Goal: Task Accomplishment & Management: Use online tool/utility

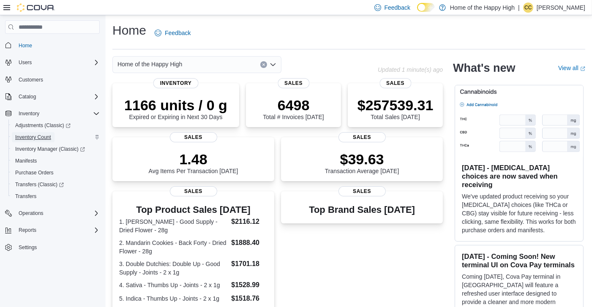
click at [44, 138] on span "Inventory Count" at bounding box center [33, 137] width 36 height 7
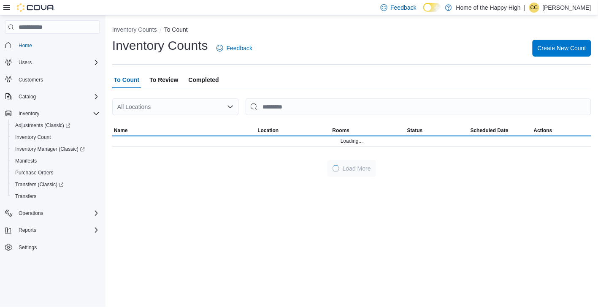
click at [173, 81] on span "To Review" at bounding box center [163, 79] width 29 height 17
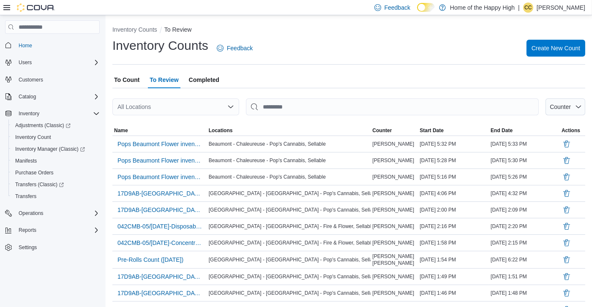
click at [176, 103] on div "All Locations" at bounding box center [175, 106] width 127 height 17
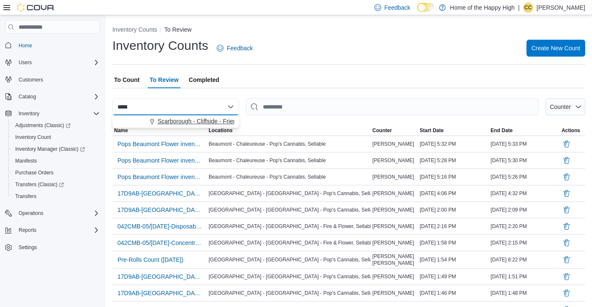
type input "*****"
click at [186, 117] on span "Scarborough - Cliffside - Friendly Stranger" at bounding box center [212, 121] width 111 height 8
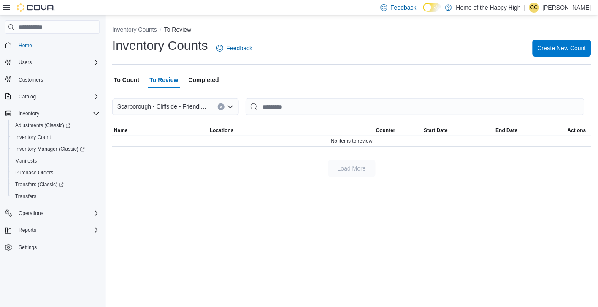
click at [124, 78] on span "To Count" at bounding box center [126, 79] width 25 height 17
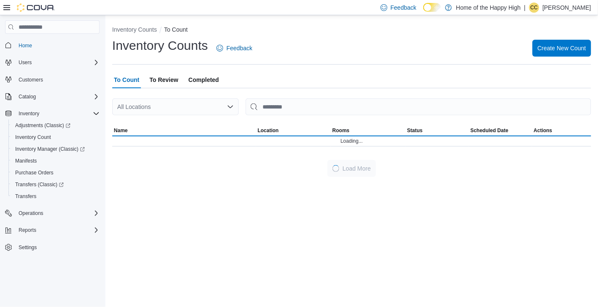
click at [159, 111] on div "All Locations" at bounding box center [175, 106] width 127 height 17
type input "*****"
click at [167, 119] on span "Scarborough - Cliffside - Friendly Stranger" at bounding box center [212, 121] width 111 height 8
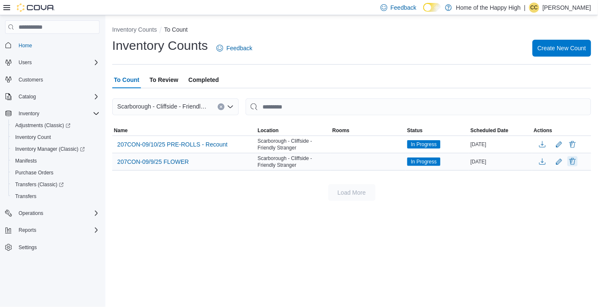
click at [573, 164] on button "Delete" at bounding box center [573, 161] width 10 height 10
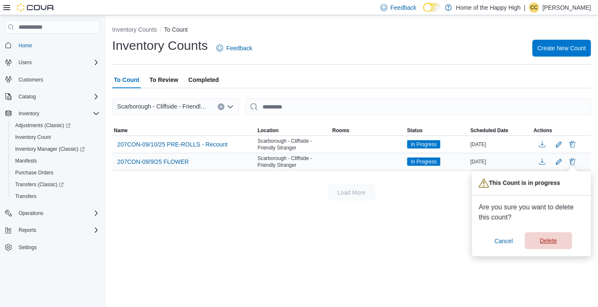
click at [549, 239] on span "Delete" at bounding box center [548, 240] width 17 height 8
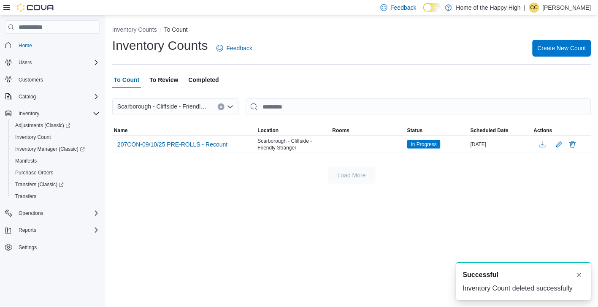
click at [467, 199] on div "Inventory Counts To Count Inventory Counts Feedback Create New Count To Count T…" at bounding box center [352, 161] width 493 height 292
